Goal: Information Seeking & Learning: Find specific page/section

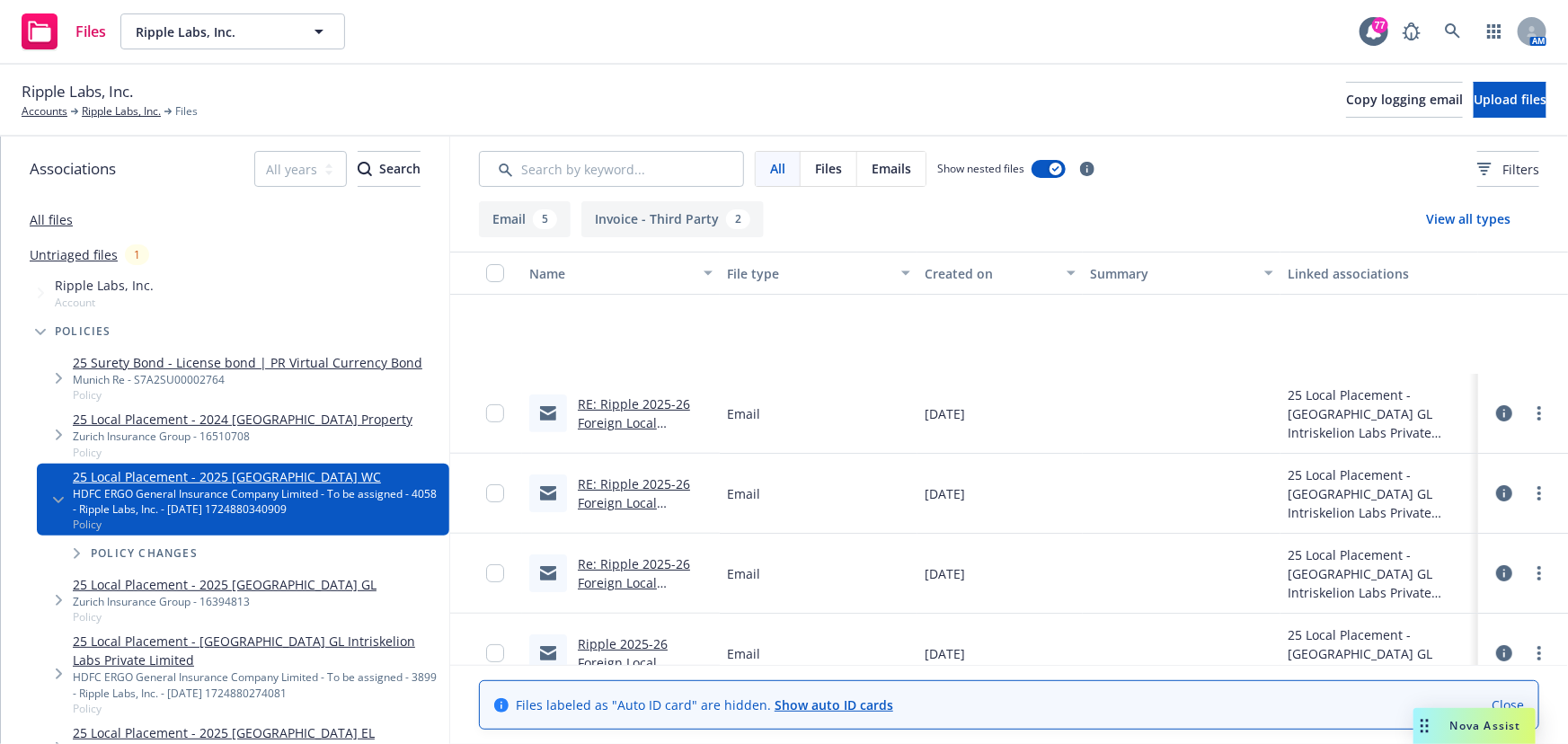
scroll to position [187, 0]
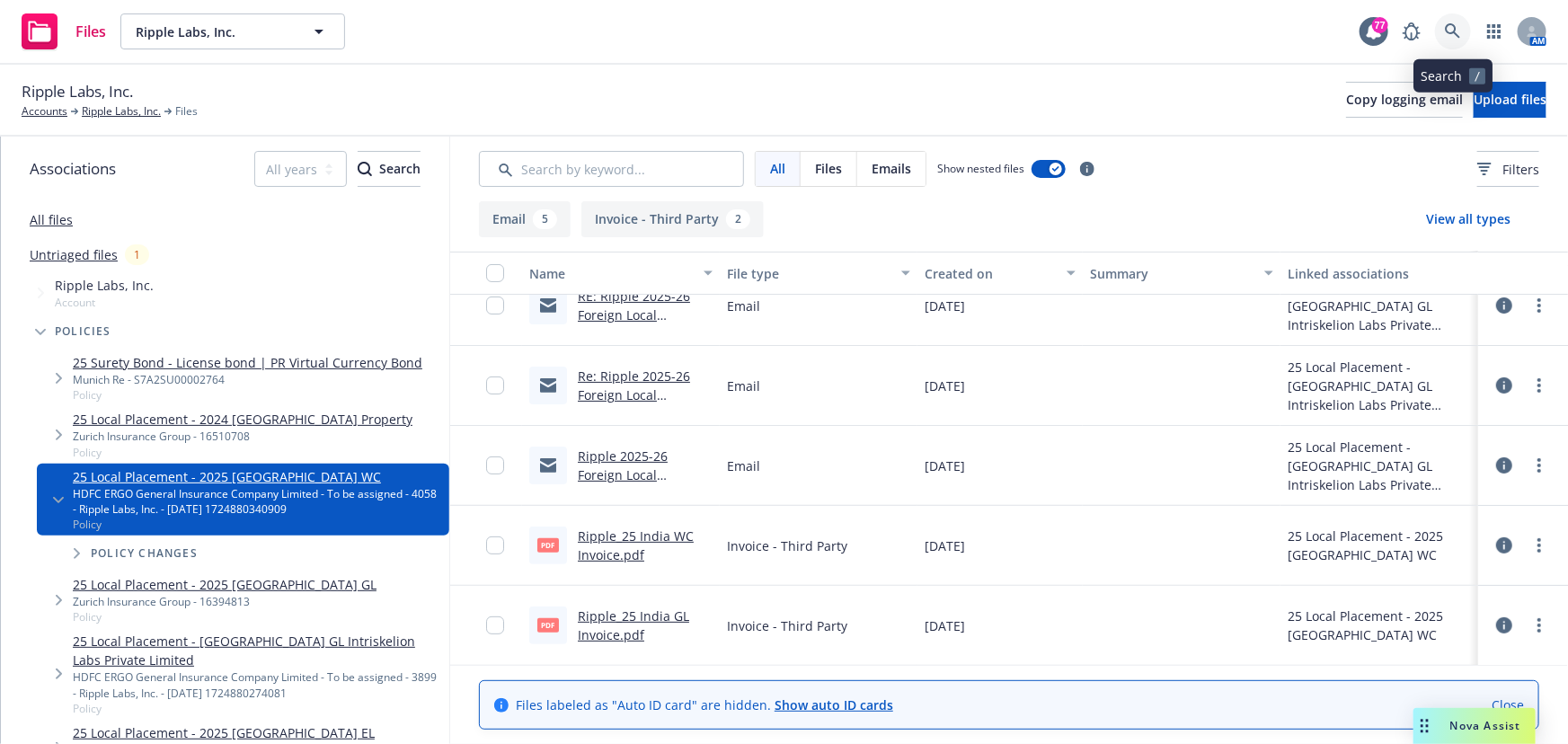
click at [1454, 32] on icon at bounding box center [1453, 31] width 15 height 15
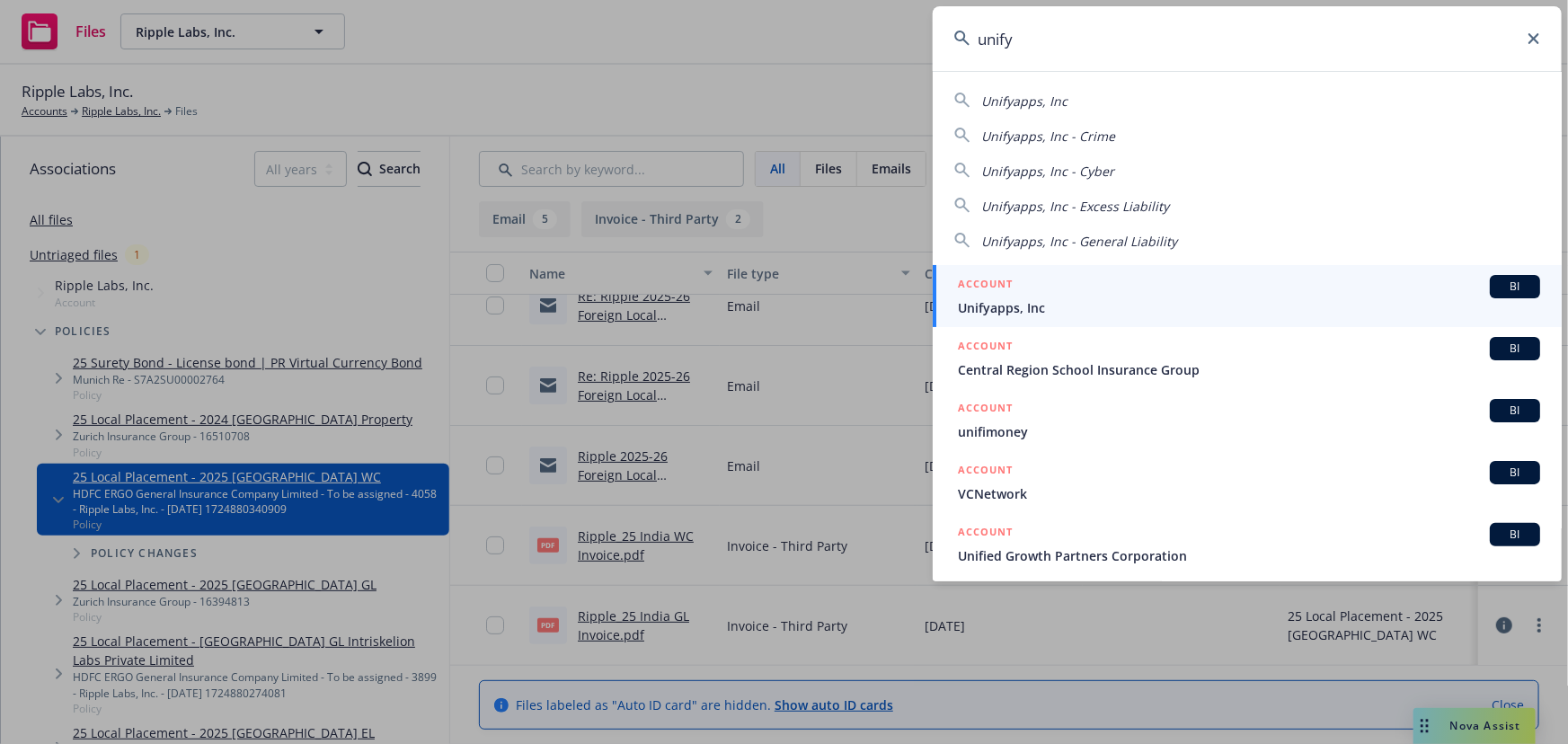
type input "unify"
click at [1497, 285] on span "BI" at bounding box center [1514, 286] width 36 height 16
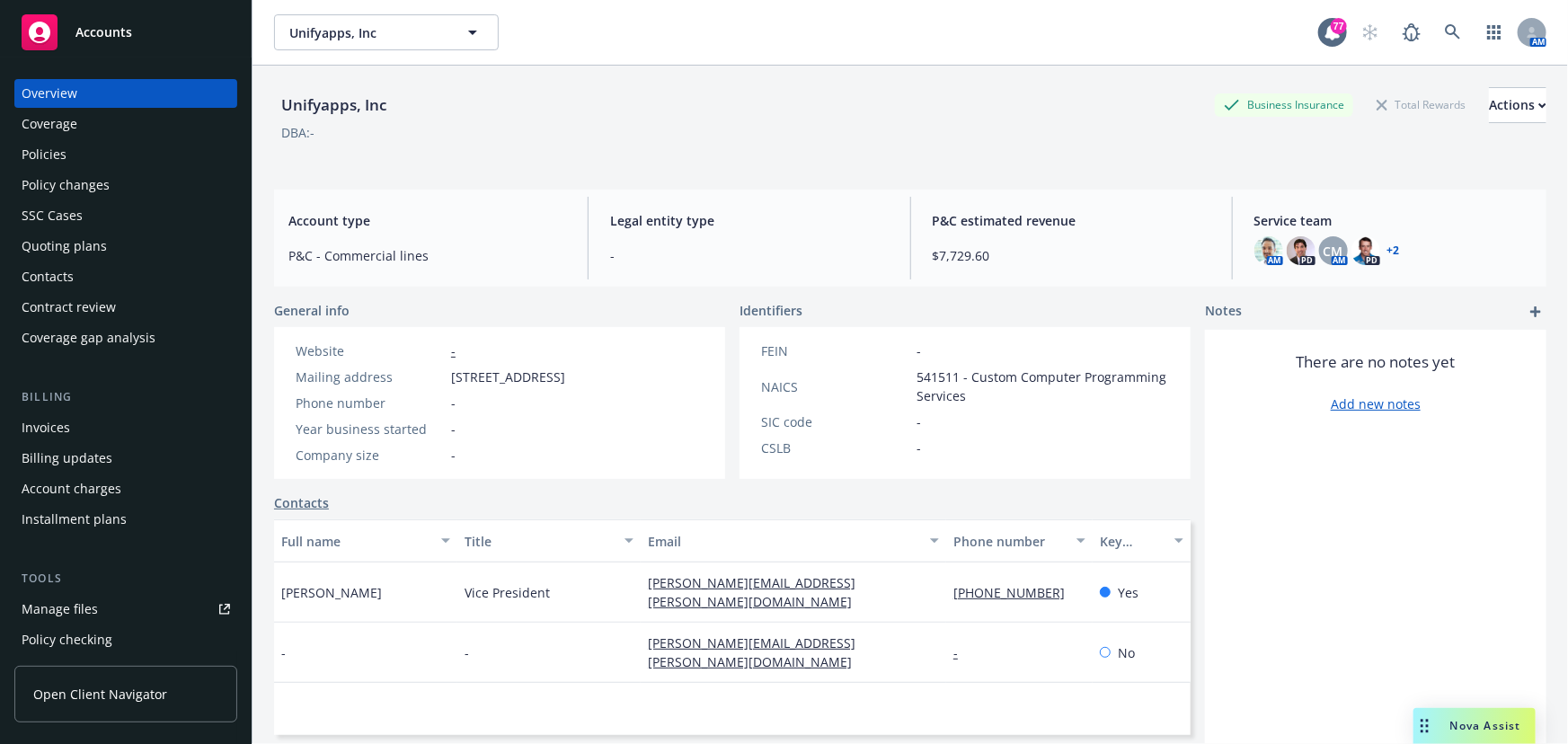
click at [1387, 249] on link "+ 2" at bounding box center [1393, 250] width 12 height 11
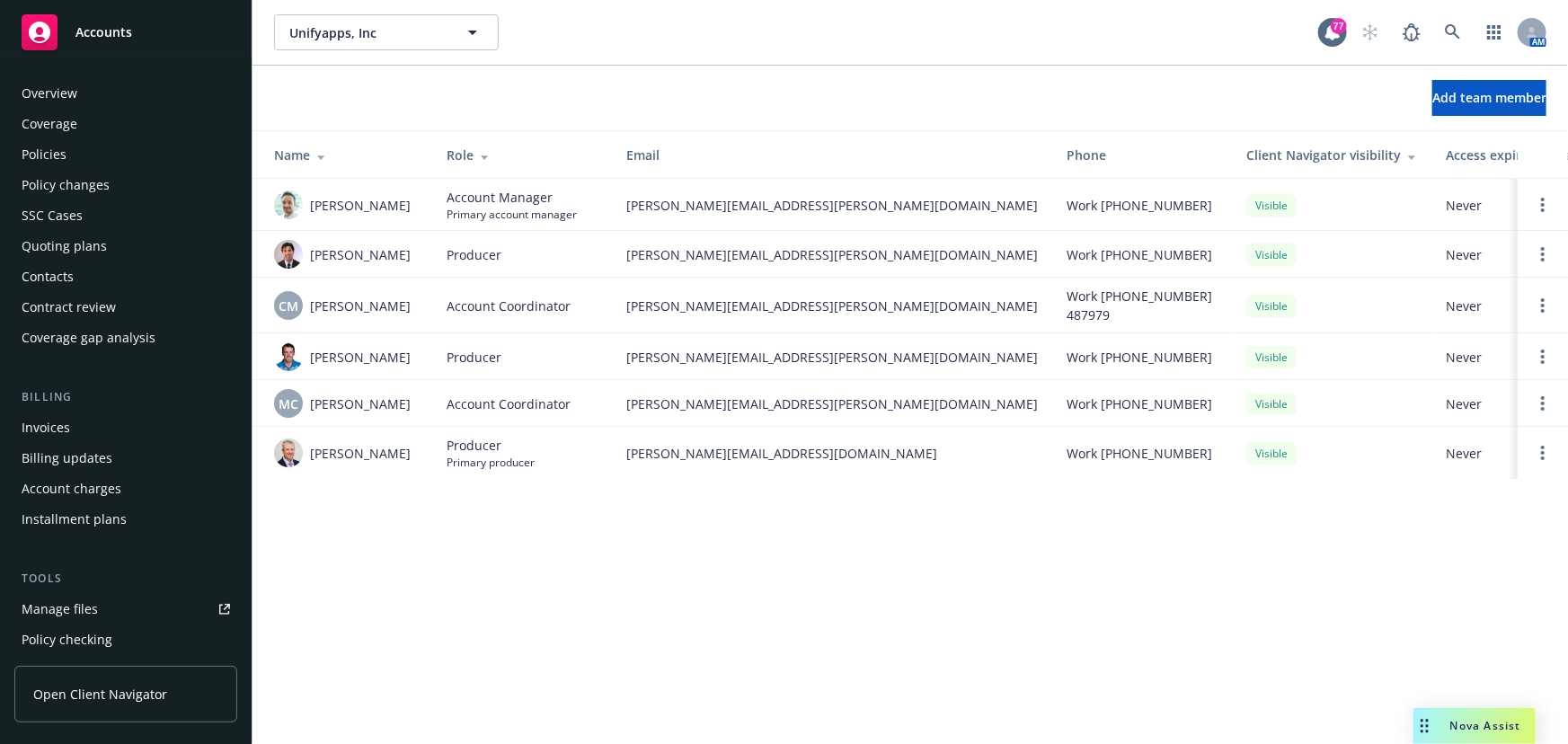
click at [59, 150] on div "Policies" at bounding box center [43, 155] width 45 height 29
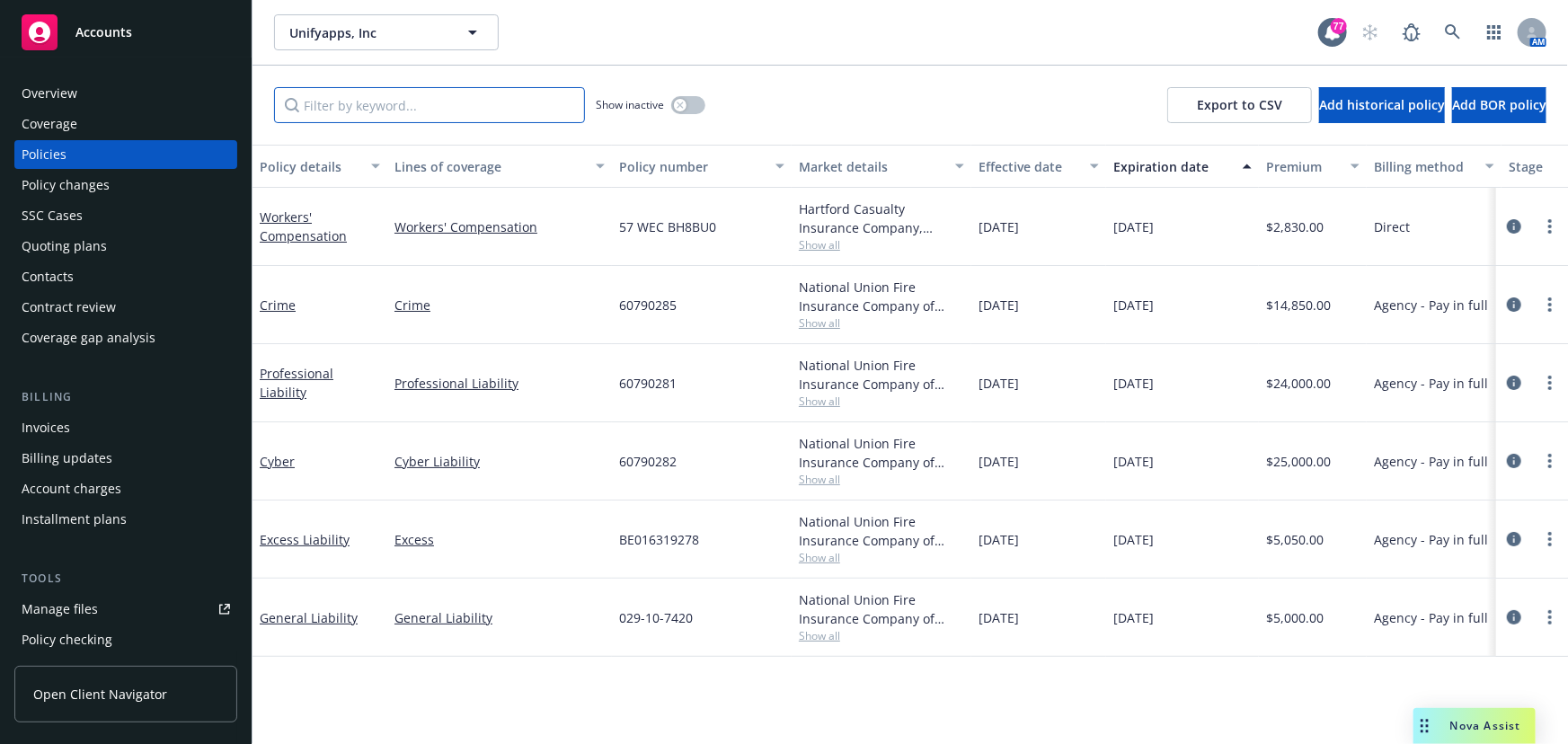
click at [331, 100] on input "Filter by keyword..." at bounding box center [429, 105] width 311 height 36
type input "Auto"
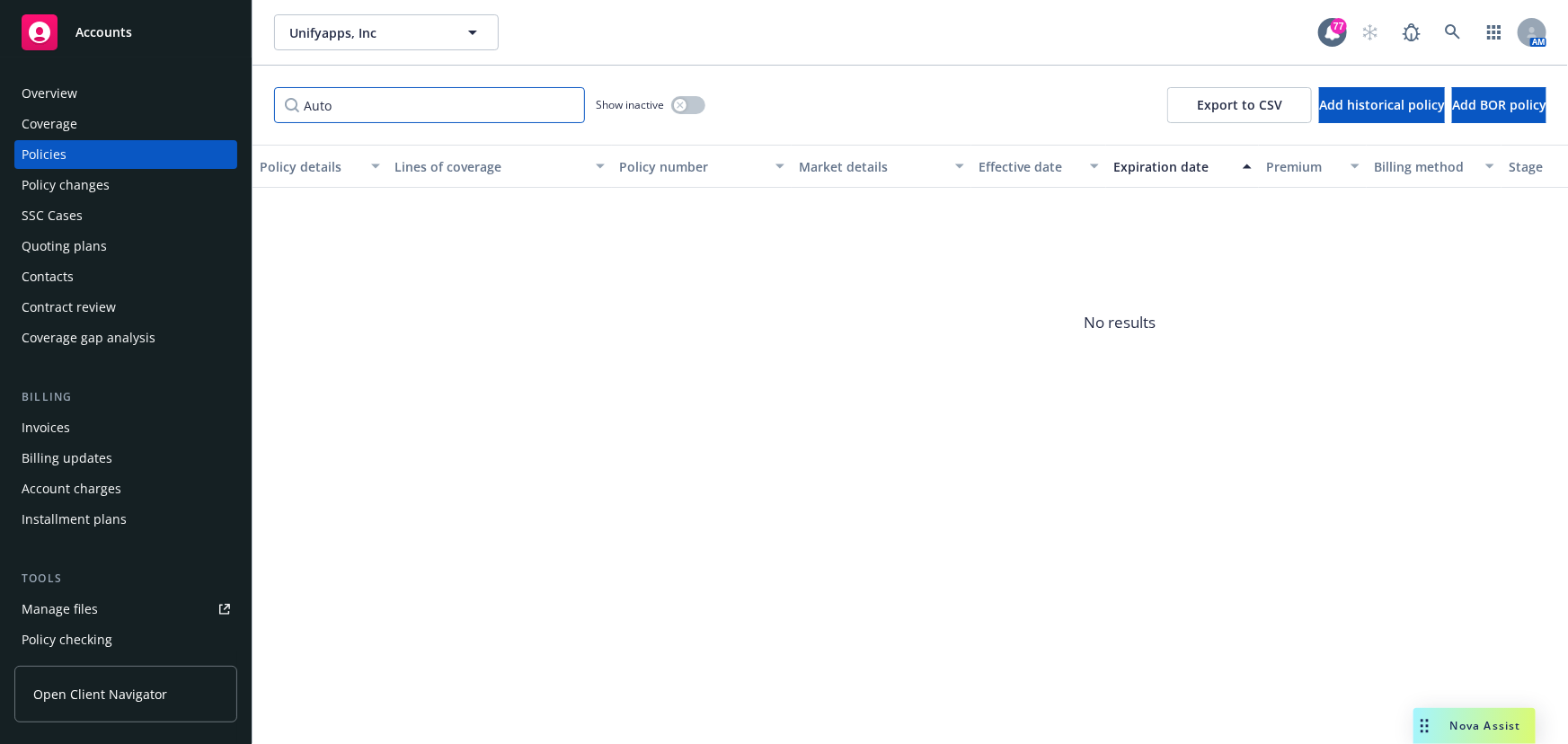
click at [579, 107] on input "Auto" at bounding box center [429, 105] width 311 height 36
click at [568, 106] on input "Auto" at bounding box center [429, 105] width 311 height 36
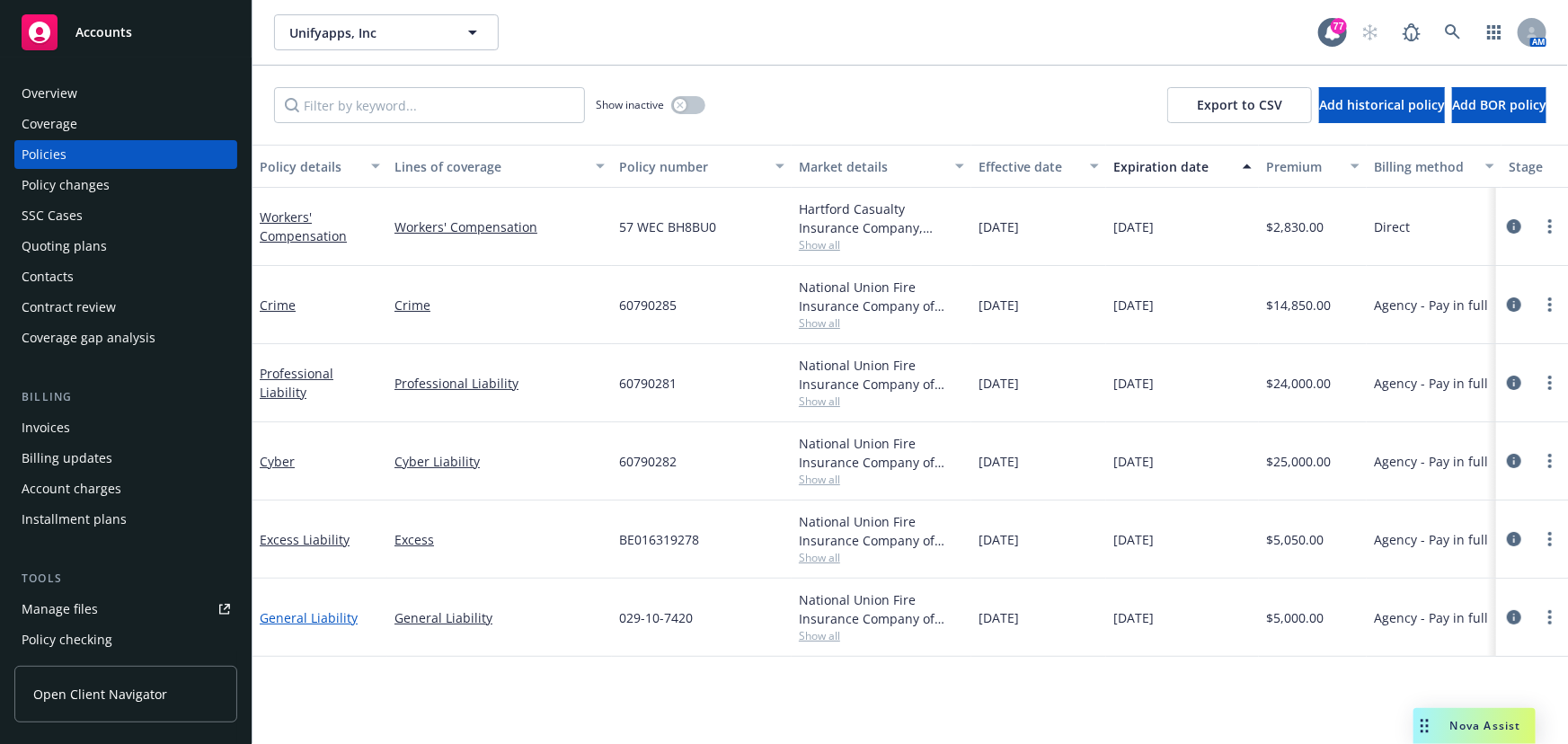
click at [297, 612] on link "General Liability" at bounding box center [309, 618] width 98 height 17
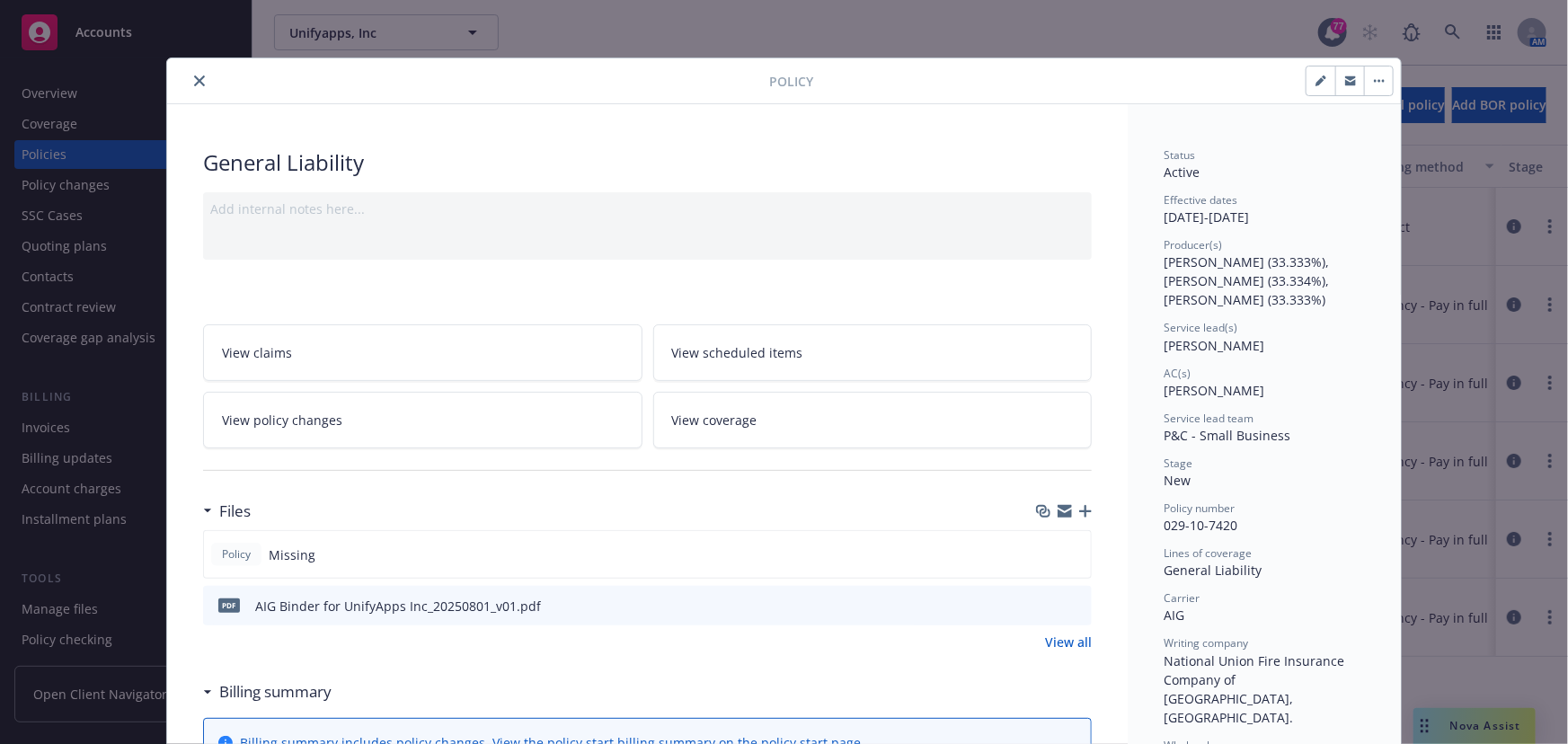
click at [194, 84] on icon "close" at bounding box center [199, 81] width 11 height 11
